Goal: Task Accomplishment & Management: Use online tool/utility

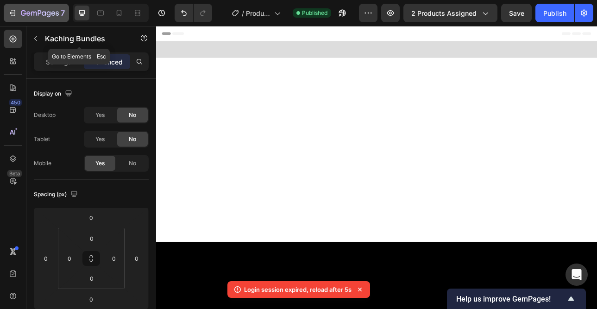
scroll to position [1419, 0]
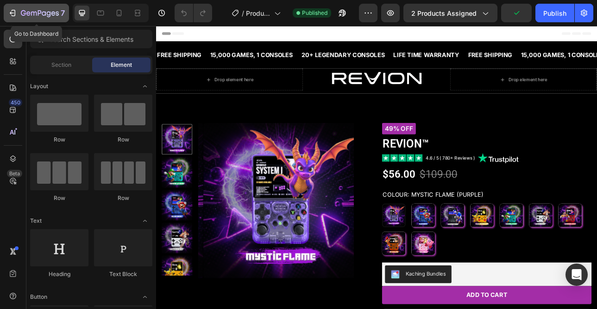
click at [24, 16] on icon "button" at bounding box center [40, 14] width 38 height 8
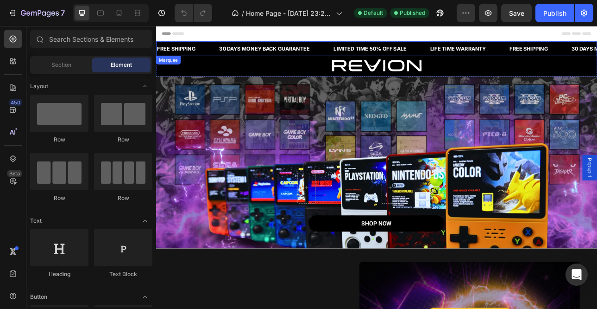
click at [492, 55] on div "LIMITED TIME 50% OFF SALE Text Block" at bounding box center [440, 54] width 122 height 19
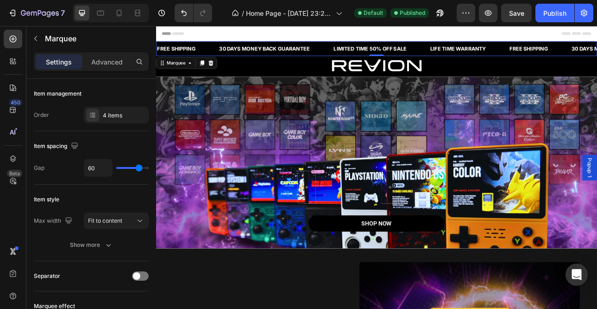
click at [487, 50] on div "LIMITED TIME 50% OFF SALE Text Block" at bounding box center [440, 54] width 122 height 19
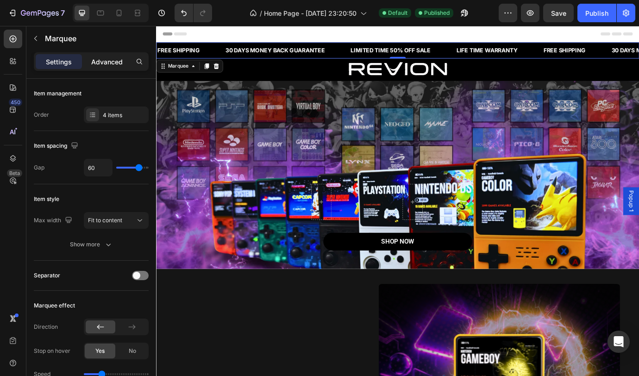
click at [94, 63] on p "Advanced" at bounding box center [107, 62] width 32 height 10
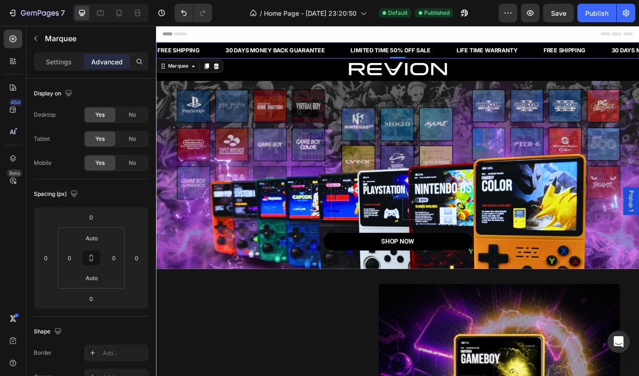
click at [221, 54] on div "FREE SHIPPING Text Block" at bounding box center [196, 54] width 78 height 19
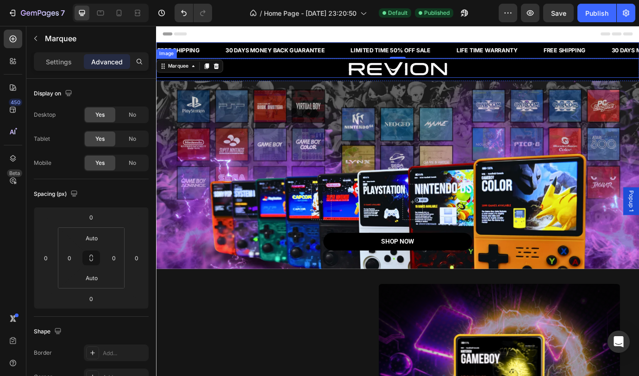
click at [256, 73] on div at bounding box center [434, 76] width 556 height 20
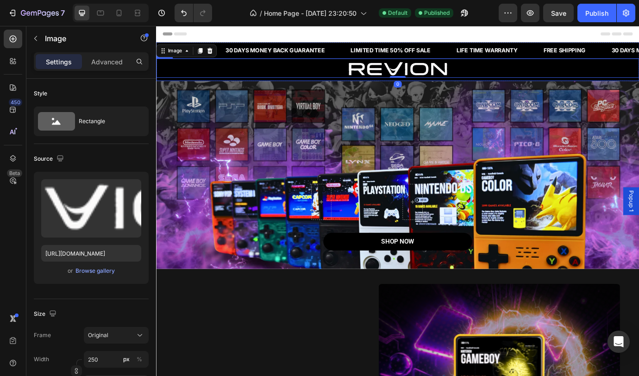
click at [260, 88] on div "Image 0 Row" at bounding box center [434, 76] width 556 height 26
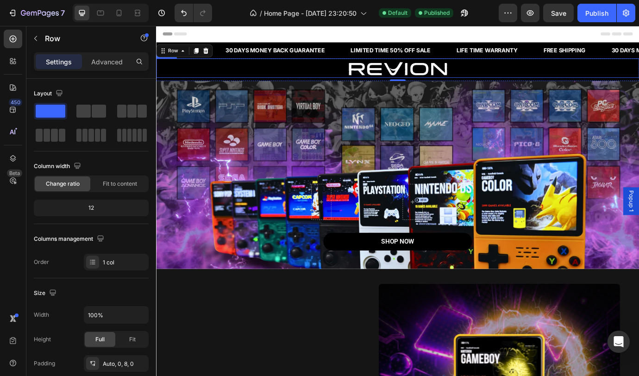
click at [260, 78] on div at bounding box center [434, 76] width 556 height 20
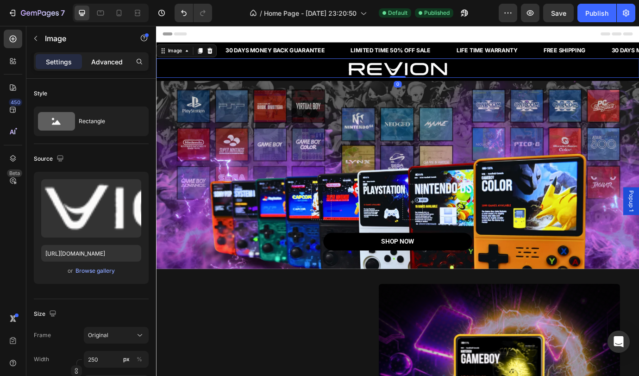
click at [118, 62] on p "Advanced" at bounding box center [107, 62] width 32 height 10
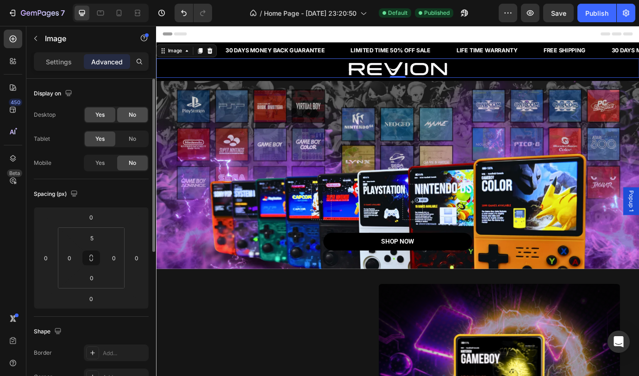
click at [131, 117] on span "No" at bounding box center [132, 115] width 7 height 8
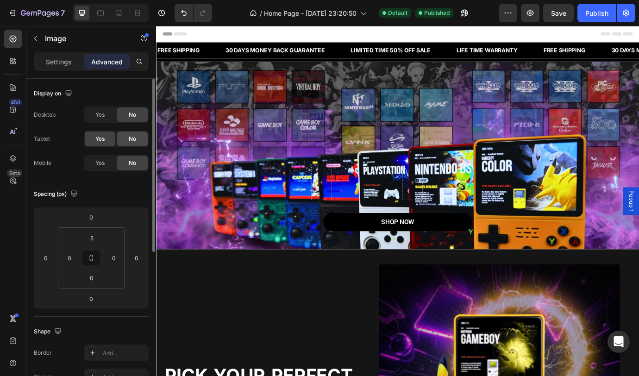
click at [133, 141] on span "No" at bounding box center [132, 139] width 7 height 8
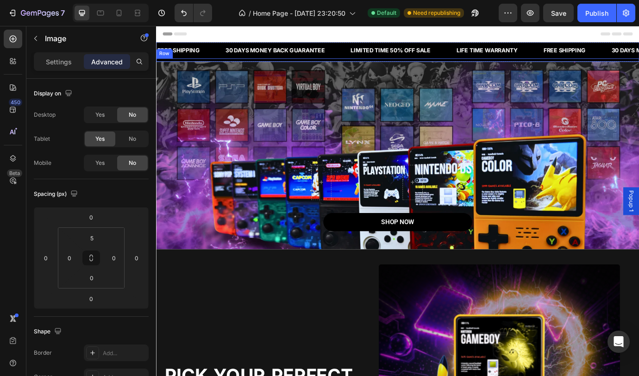
click at [348, 65] on div "Image 0 Row" at bounding box center [434, 65] width 556 height 4
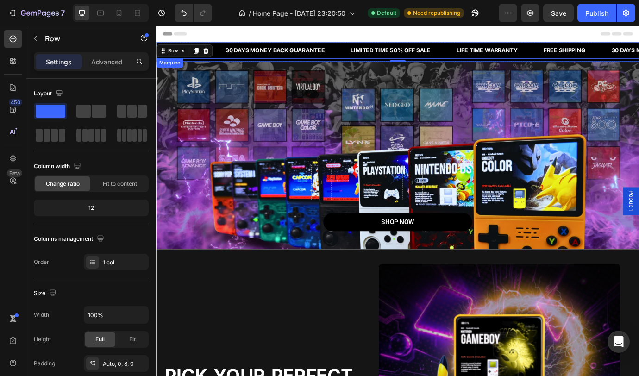
click at [359, 59] on div "30 DAYS MONEY BACK GUARANTEE Text Block" at bounding box center [307, 54] width 144 height 19
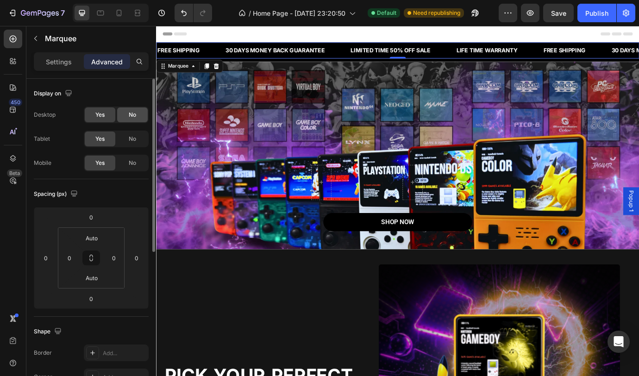
click at [134, 115] on span "No" at bounding box center [132, 115] width 7 height 8
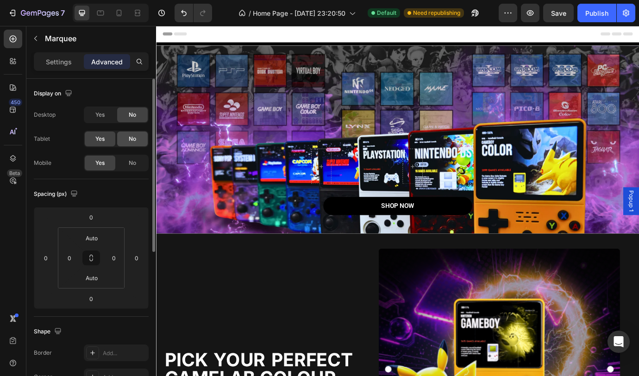
click at [133, 138] on span "No" at bounding box center [132, 139] width 7 height 8
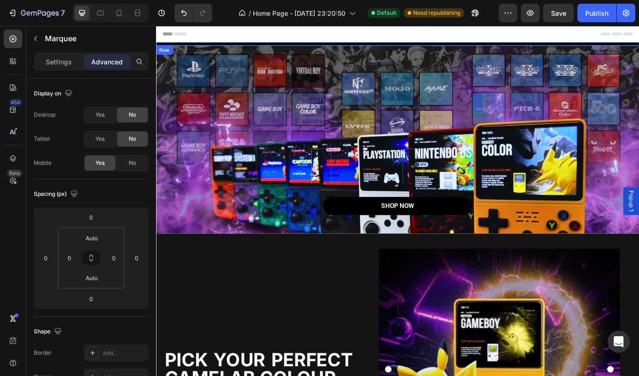
click at [234, 46] on div "Image Row" at bounding box center [434, 47] width 556 height 4
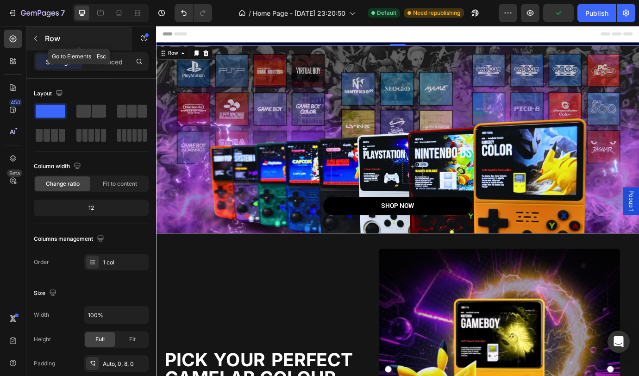
click at [41, 42] on button "button" at bounding box center [35, 38] width 15 height 15
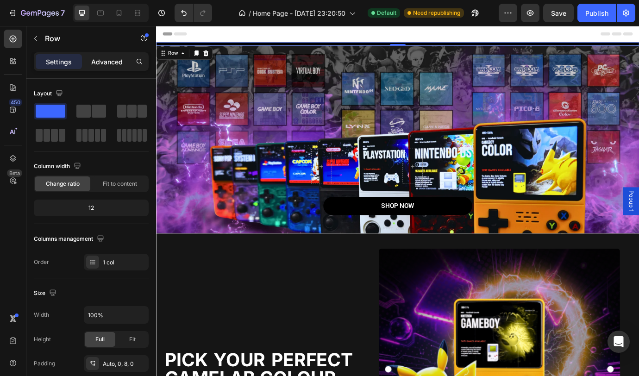
click at [109, 66] on div "Advanced" at bounding box center [107, 61] width 46 height 15
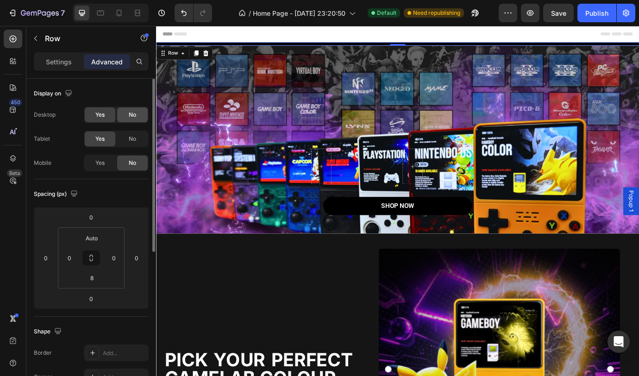
click at [131, 114] on span "No" at bounding box center [132, 115] width 7 height 8
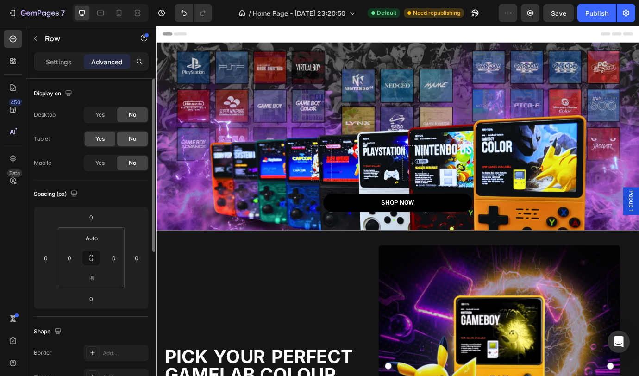
click at [130, 139] on span "No" at bounding box center [132, 139] width 7 height 8
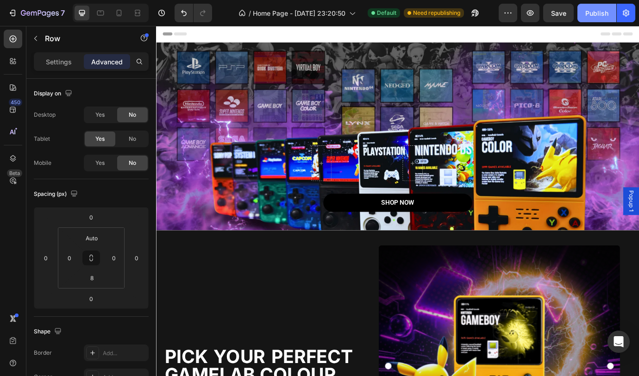
click at [597, 13] on button "Publish" at bounding box center [597, 13] width 39 height 19
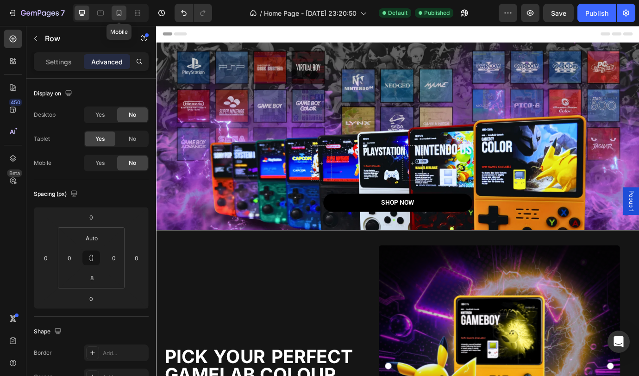
click at [119, 14] on icon at bounding box center [119, 14] width 2 height 1
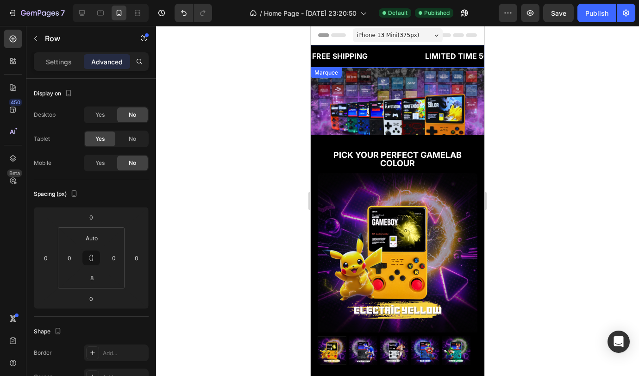
click at [398, 58] on div "FREE SHIPPING Text Block 30 DAYS MONEY BACK GUARANTEE Text Block LIMITED TIME 5…" at bounding box center [492, 56] width 363 height 23
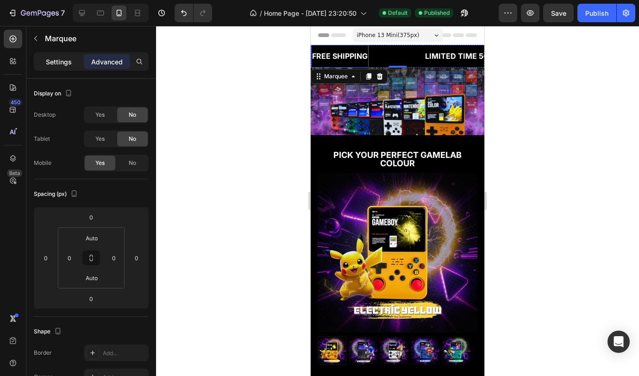
click at [64, 63] on p "Settings" at bounding box center [59, 62] width 26 height 10
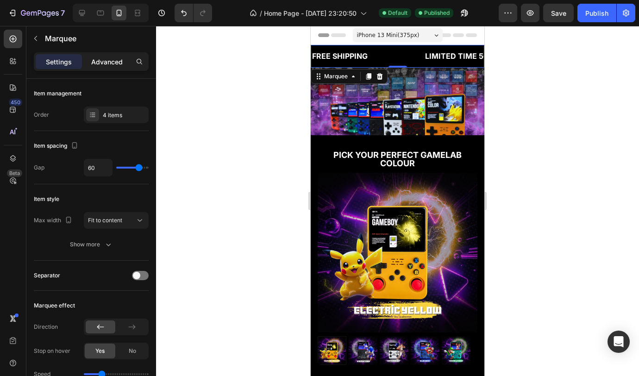
click at [99, 59] on p "Advanced" at bounding box center [107, 62] width 32 height 10
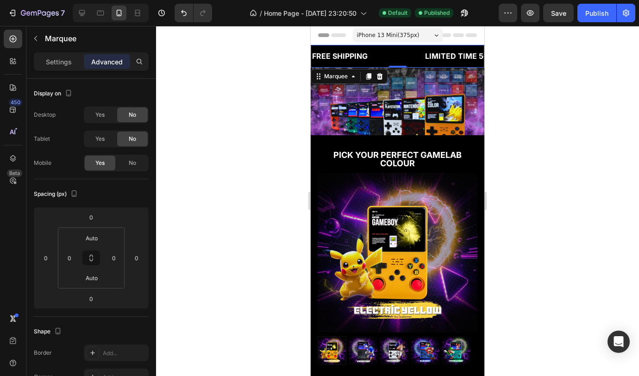
click at [423, 65] on div "FREE SHIPPING Text Block 30 DAYS MONEY BACK GUARANTEE Text Block LIMITED TIME 5…" at bounding box center [492, 56] width 363 height 23
click at [384, 76] on div at bounding box center [379, 76] width 11 height 11
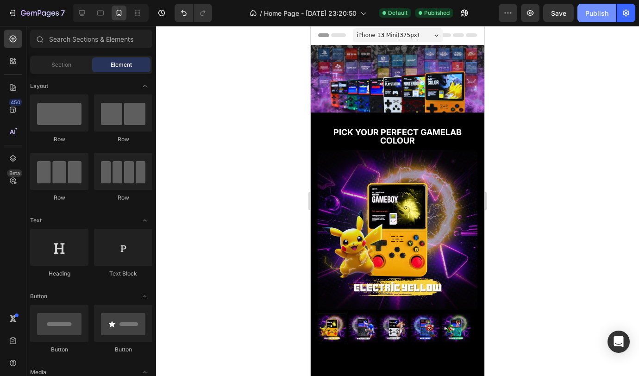
click at [595, 16] on div "Publish" at bounding box center [597, 13] width 23 height 10
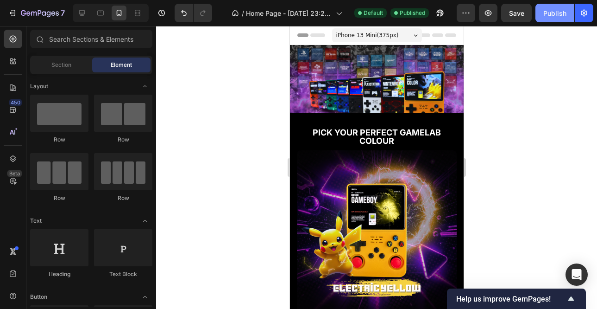
click at [559, 11] on div "Publish" at bounding box center [554, 13] width 23 height 10
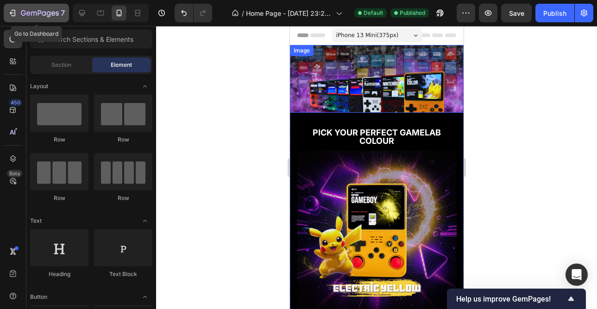
click at [23, 17] on icon "button" at bounding box center [40, 14] width 38 height 8
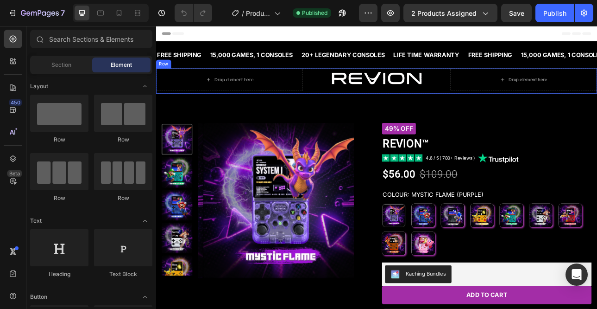
click at [374, 110] on div "Drop element here Image Drop element here Row" at bounding box center [434, 95] width 556 height 32
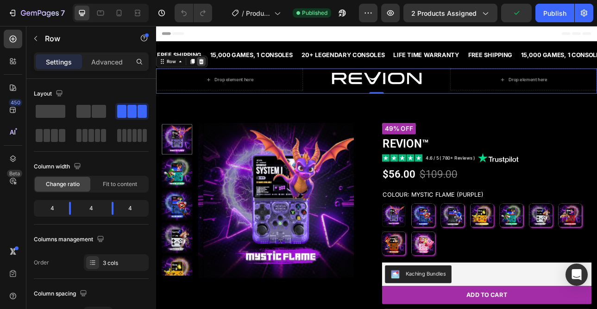
click at [214, 72] on icon at bounding box center [213, 70] width 6 height 6
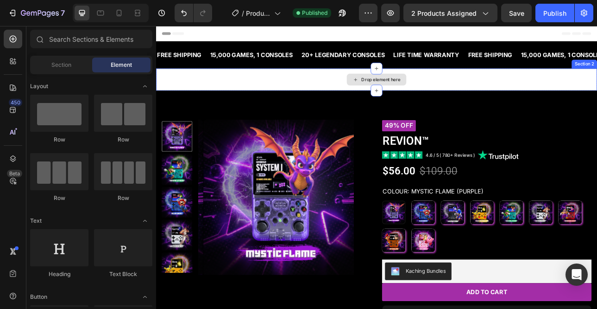
click at [292, 102] on div "Drop element here" at bounding box center [434, 93] width 556 height 28
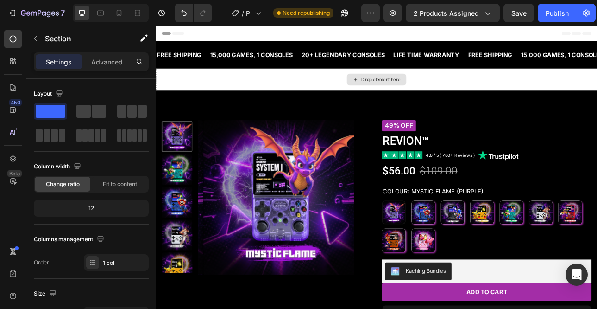
click at [316, 99] on div "Drop element here" at bounding box center [434, 93] width 556 height 28
click at [577, 82] on div "Drop element here" at bounding box center [434, 93] width 556 height 28
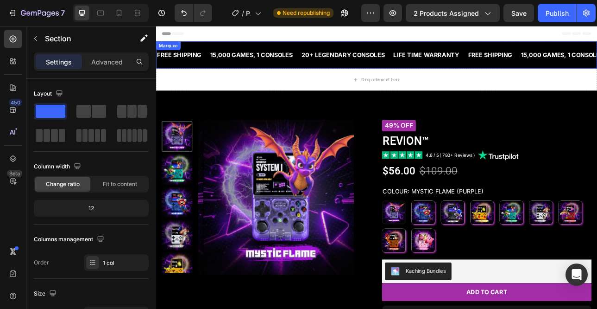
click at [328, 77] on div "FREE SHIPPING Text Block 15,000 GAMES, 1 CONSOLES Text Block 20+ LEGENDARY CONS…" at bounding box center [434, 62] width 556 height 34
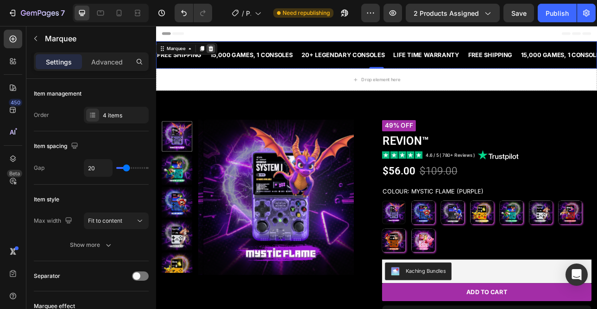
click at [223, 55] on icon at bounding box center [225, 54] width 6 height 6
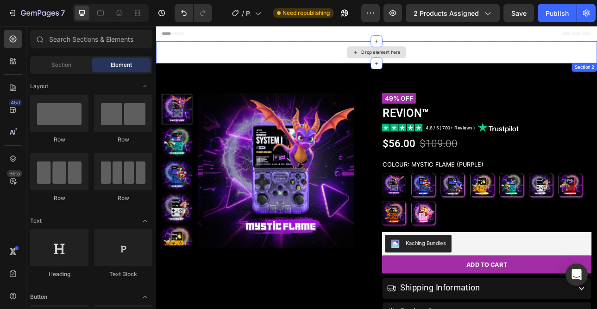
click at [280, 61] on div "Drop element here" at bounding box center [434, 59] width 556 height 28
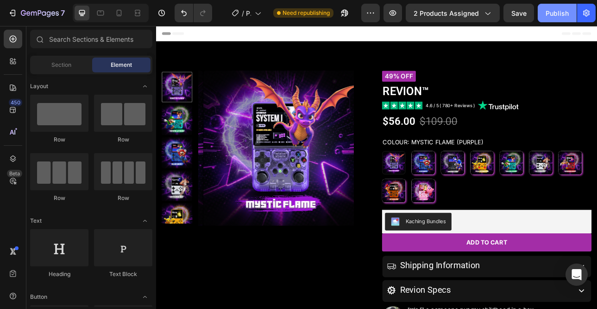
click at [561, 13] on div "Publish" at bounding box center [557, 13] width 23 height 10
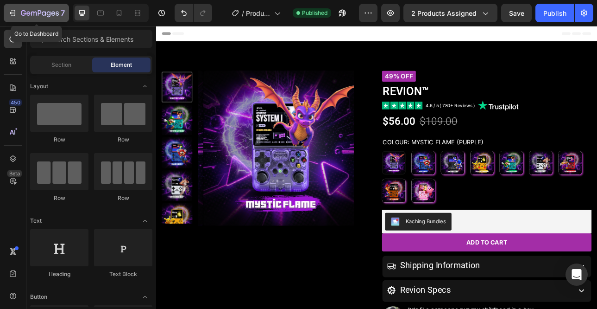
click at [19, 10] on div "7" at bounding box center [36, 12] width 57 height 11
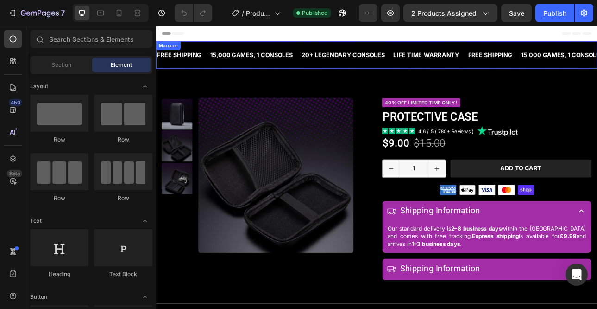
click at [368, 74] on div "FREE SHIPPING Text Block 15,000 GAMES, 1 CONSOLES Text Block 20+ LEGENDARY CONS…" at bounding box center [434, 62] width 556 height 34
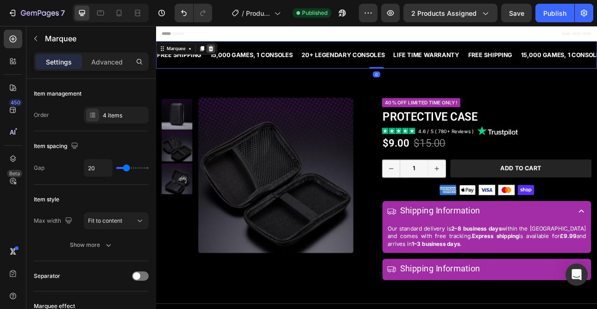
click at [225, 57] on icon at bounding box center [225, 54] width 6 height 6
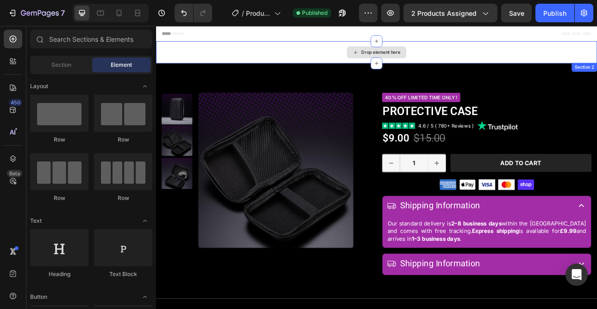
click at [320, 64] on div "Drop element here" at bounding box center [434, 59] width 556 height 28
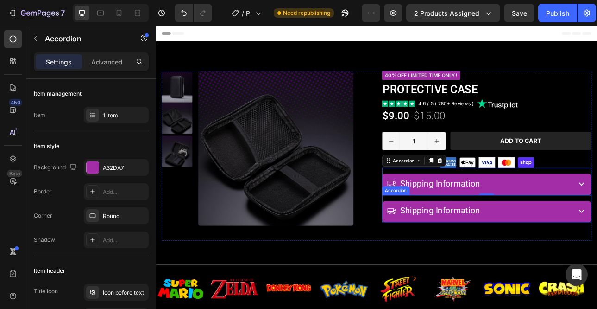
click at [541, 261] on span "Shipping Information" at bounding box center [514, 258] width 101 height 13
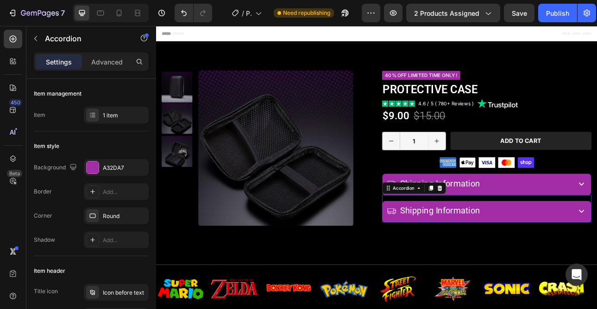
click at [541, 261] on span "Shipping Information" at bounding box center [514, 258] width 101 height 13
click at [541, 260] on span "Shipping Information" at bounding box center [514, 258] width 101 height 13
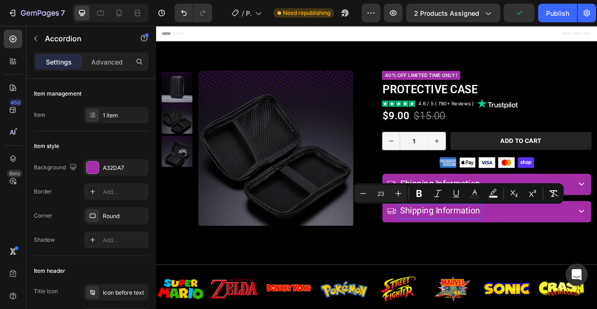
click at [528, 259] on span "Shipping Information" at bounding box center [514, 258] width 101 height 13
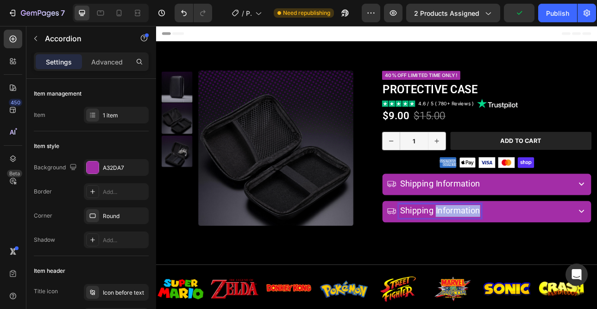
click at [528, 259] on span "Shipping Information" at bounding box center [514, 258] width 101 height 13
click at [597, 259] on div "Revion Specs" at bounding box center [562, 259] width 231 height 18
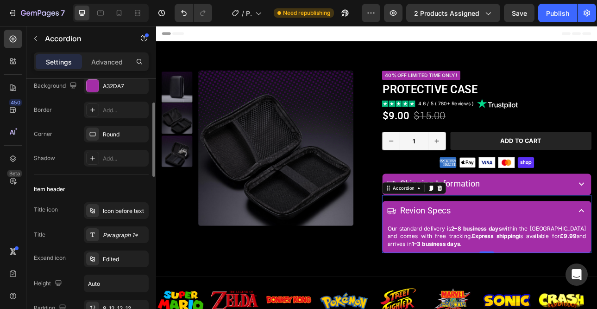
scroll to position [149, 0]
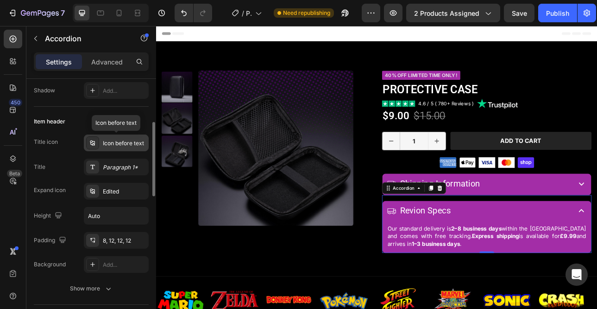
click at [109, 141] on div "Icon before text" at bounding box center [125, 143] width 44 height 8
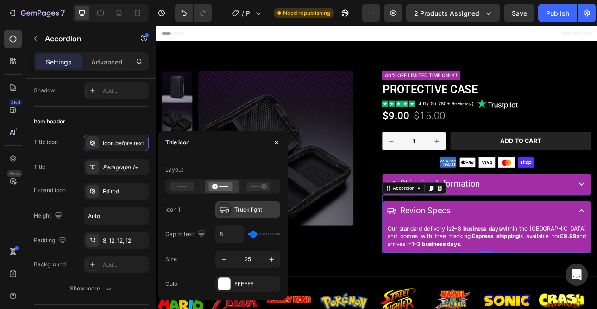
click at [239, 211] on div "Truck light" at bounding box center [256, 209] width 44 height 8
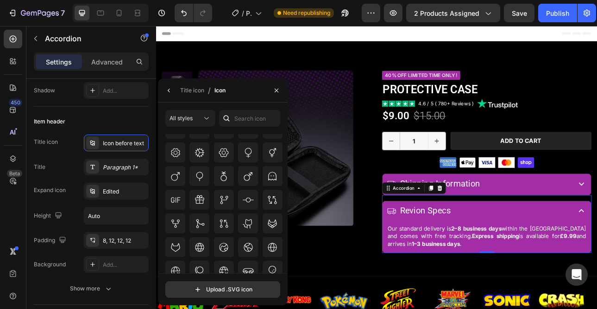
scroll to position [8745, 0]
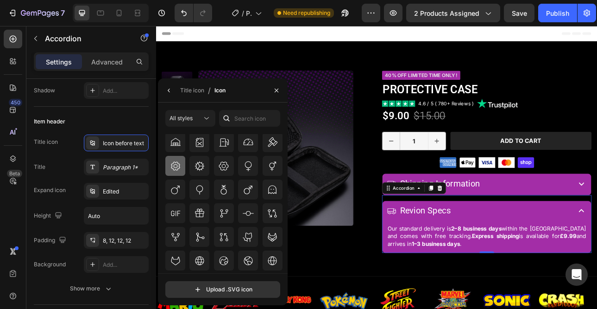
click at [179, 166] on icon at bounding box center [175, 165] width 11 height 11
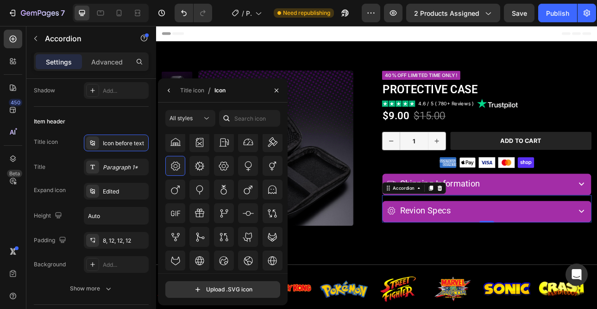
click at [597, 256] on div "Revion Specs" at bounding box center [562, 259] width 231 height 18
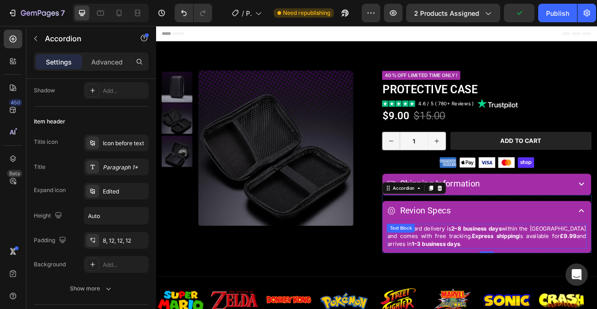
click at [504, 284] on p "Our standard delivery is 2–8 business days within the [GEOGRAPHIC_DATA] and com…" at bounding box center [573, 290] width 250 height 29
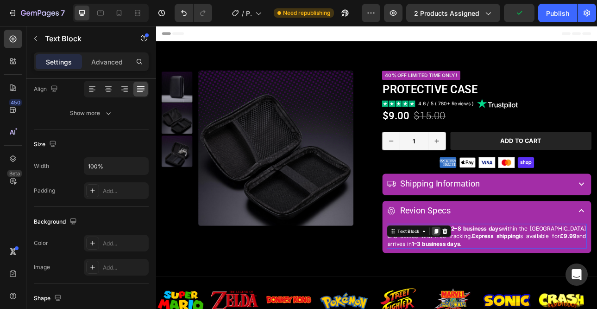
click at [505, 283] on icon at bounding box center [508, 283] width 7 height 7
click at [504, 283] on div "Our standard delivery is 2–8 business days within the [GEOGRAPHIC_DATA] and com…" at bounding box center [573, 290] width 252 height 31
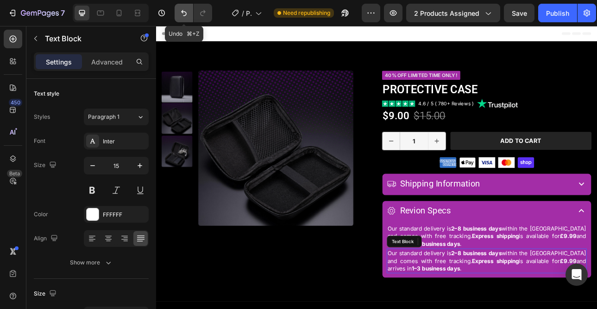
click at [187, 10] on icon "Undo/Redo" at bounding box center [183, 12] width 9 height 9
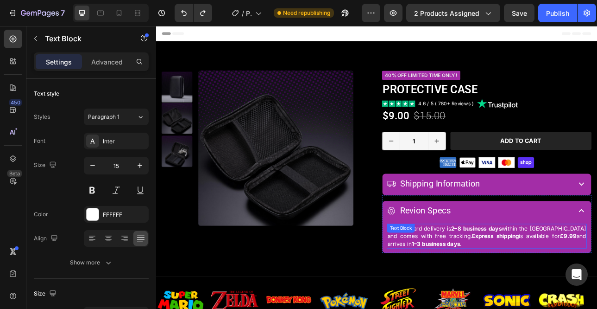
click at [590, 285] on p "Our standard delivery is 2–8 business days within the [GEOGRAPHIC_DATA] and com…" at bounding box center [573, 290] width 250 height 29
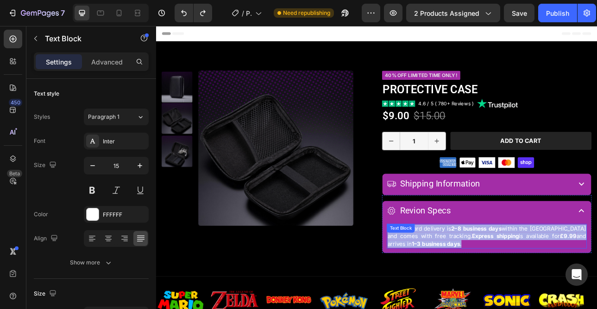
click at [590, 285] on p "Our standard delivery is 2–8 business days within the [GEOGRAPHIC_DATA] and com…" at bounding box center [573, 290] width 250 height 29
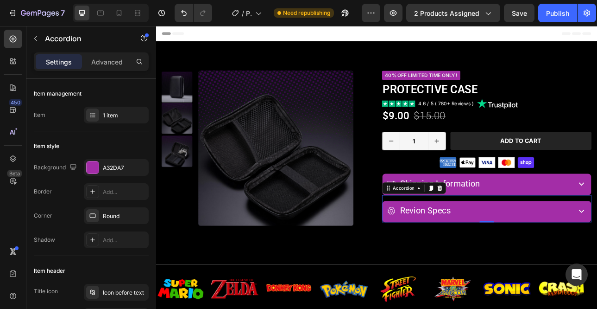
click at [441, 244] on div "Revion Specs Accordion 0" at bounding box center [573, 256] width 264 height 34
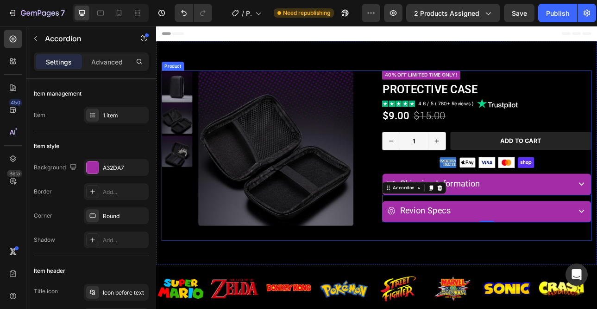
click at [426, 221] on div "Product Images 40% off LIMITED TIME ONLY ! Product Badge Protective Case Produc…" at bounding box center [434, 189] width 542 height 214
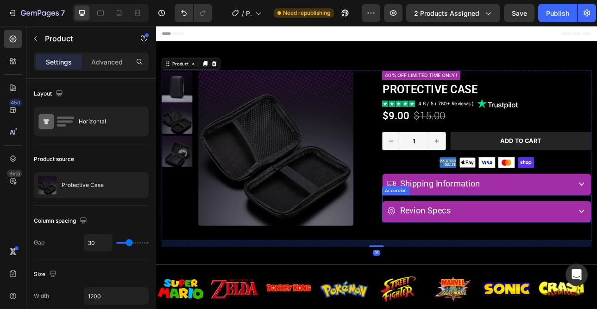
click at [443, 240] on div "Revion Specs Accordion" at bounding box center [573, 256] width 264 height 34
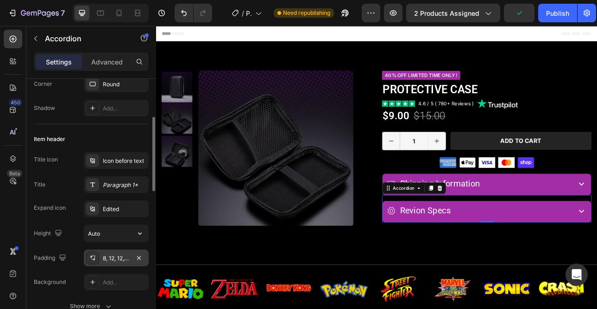
scroll to position [149, 0]
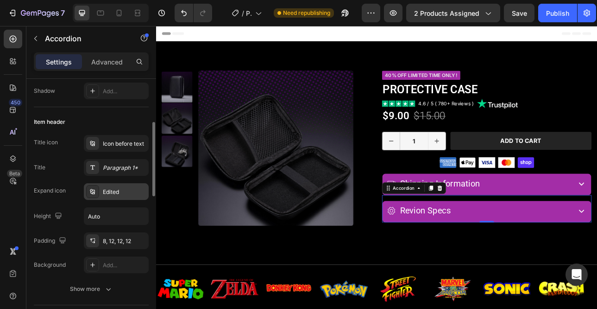
click at [114, 195] on div "Edited" at bounding box center [125, 192] width 44 height 8
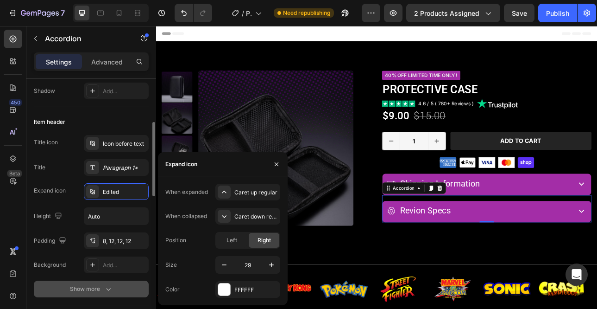
click at [105, 285] on icon "button" at bounding box center [108, 288] width 9 height 9
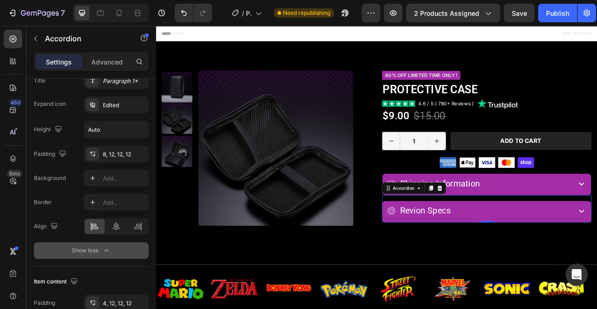
scroll to position [0, 0]
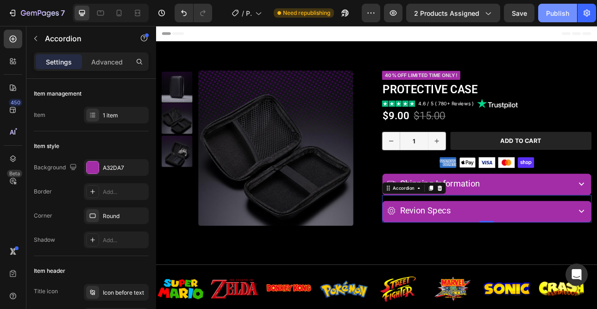
click at [557, 15] on div "Publish" at bounding box center [557, 13] width 23 height 10
